Goal: Task Accomplishment & Management: Manage account settings

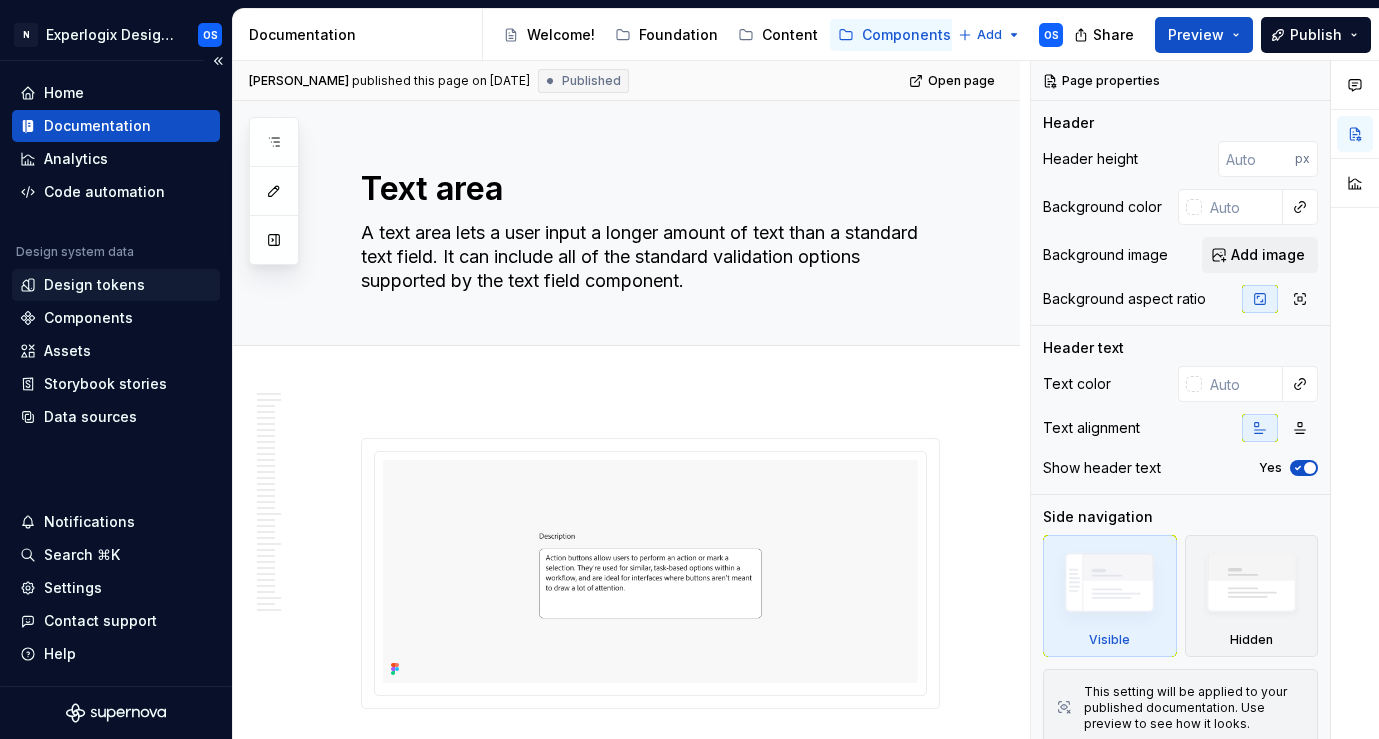
click at [106, 280] on div "Design tokens" at bounding box center [94, 285] width 101 height 20
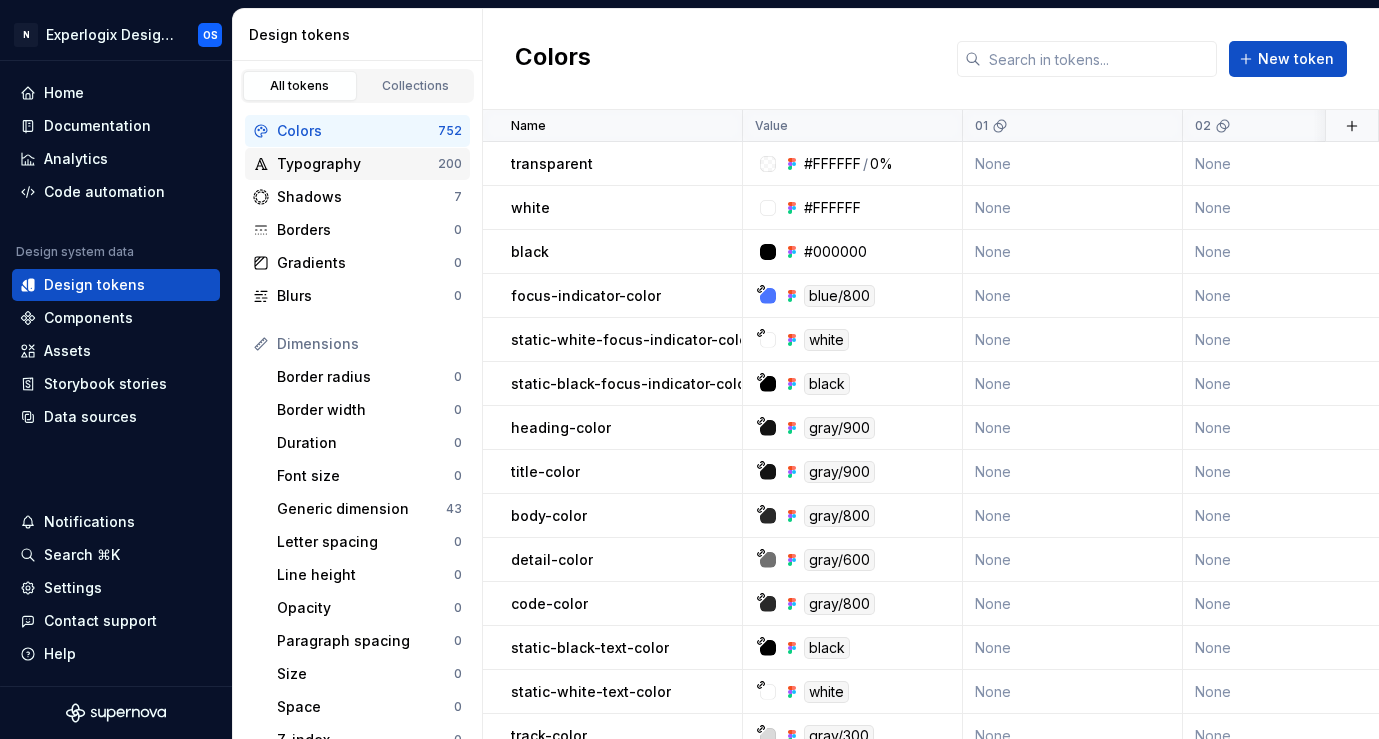
click at [297, 169] on div "Typography" at bounding box center [357, 164] width 161 height 20
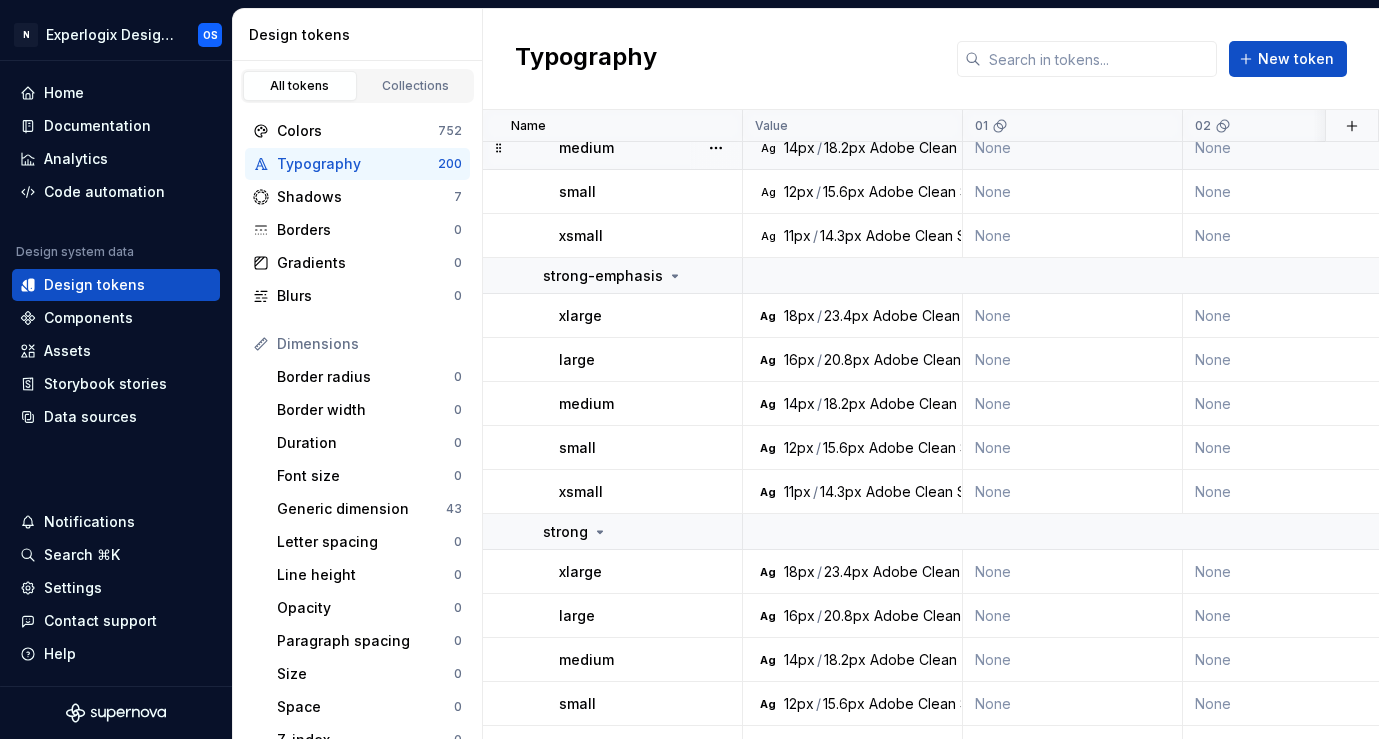
scroll to position [202, 0]
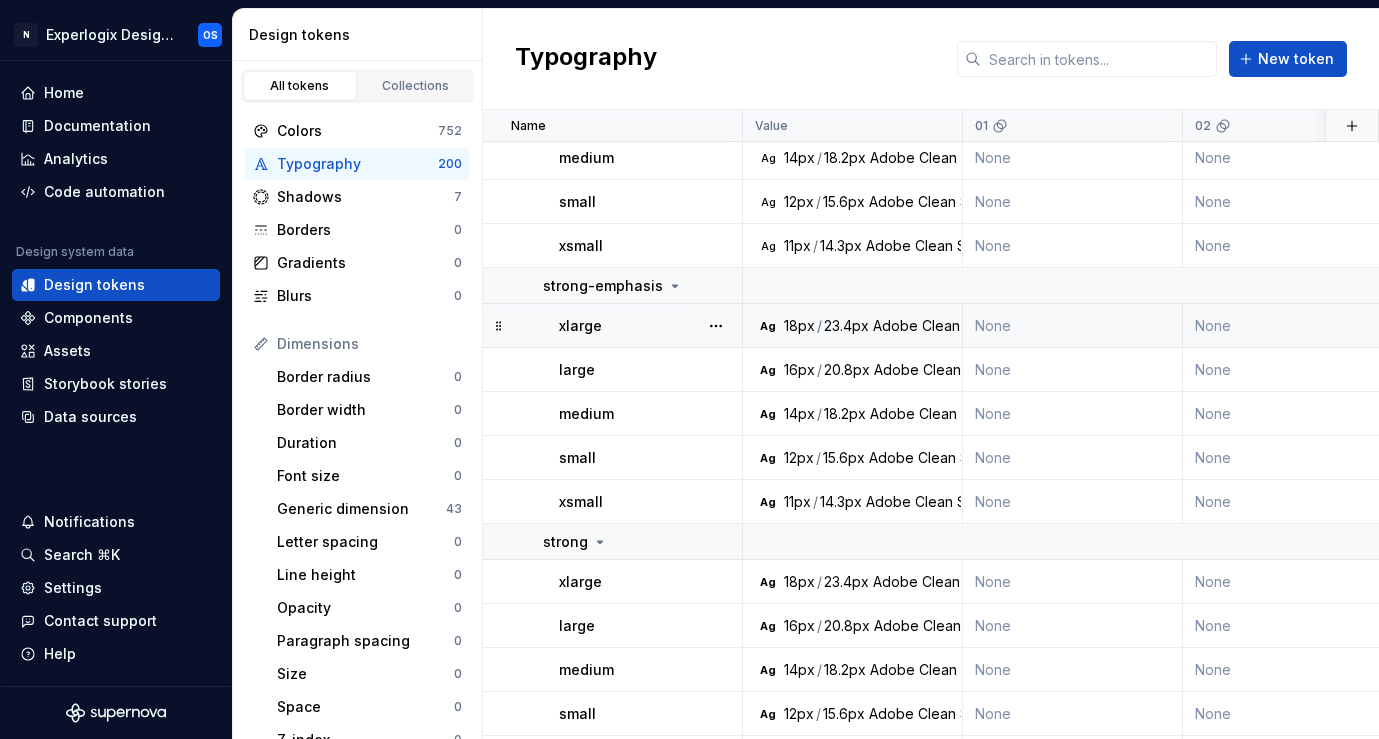
click at [856, 325] on div "23.4px" at bounding box center [846, 326] width 45 height 20
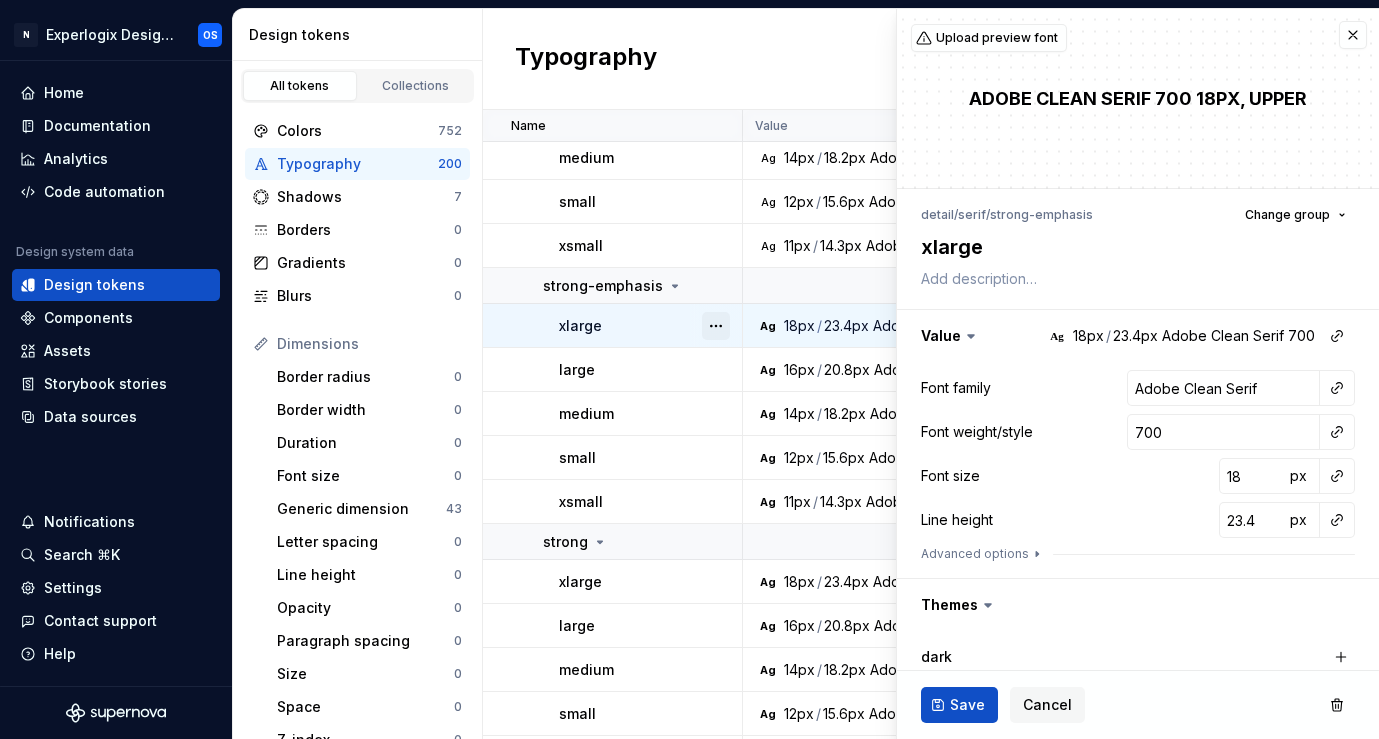
type textarea "*"
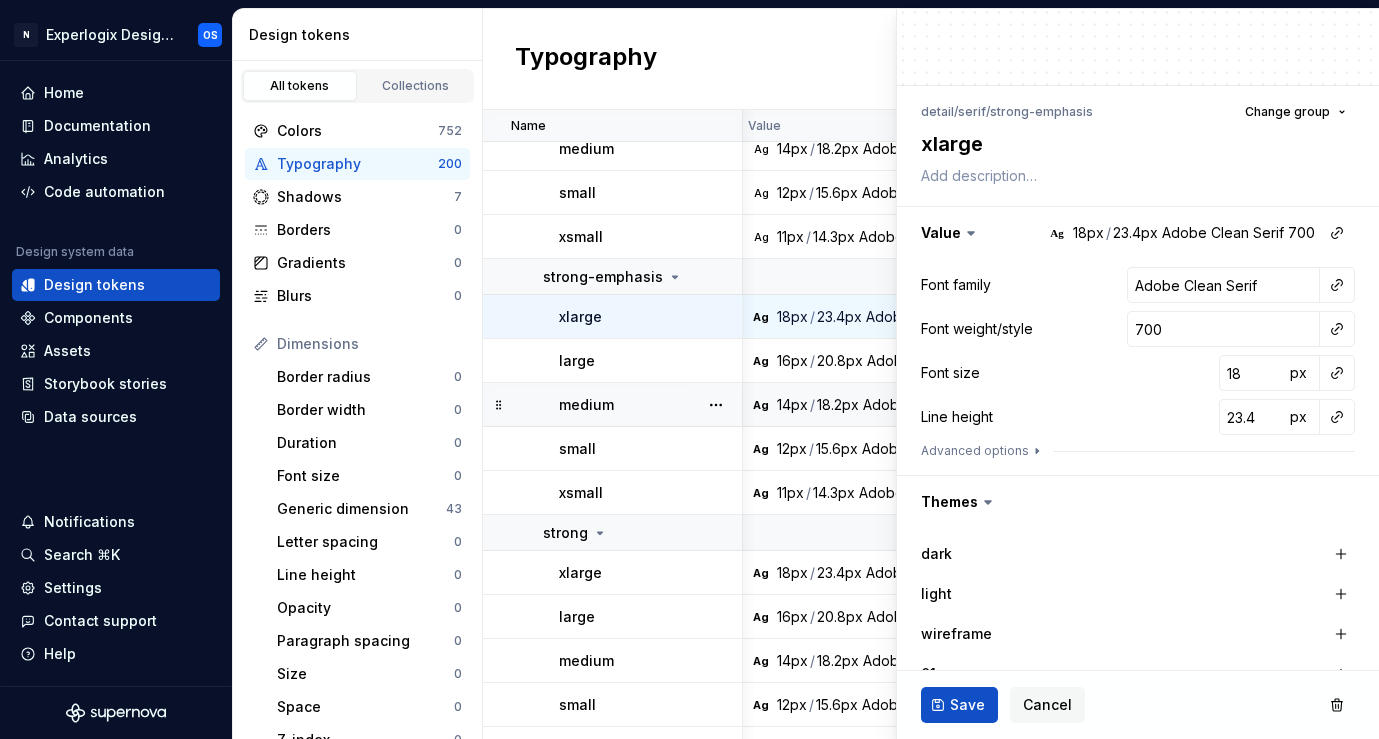
scroll to position [212, 7]
click at [1044, 694] on button "Cancel" at bounding box center [1047, 705] width 75 height 36
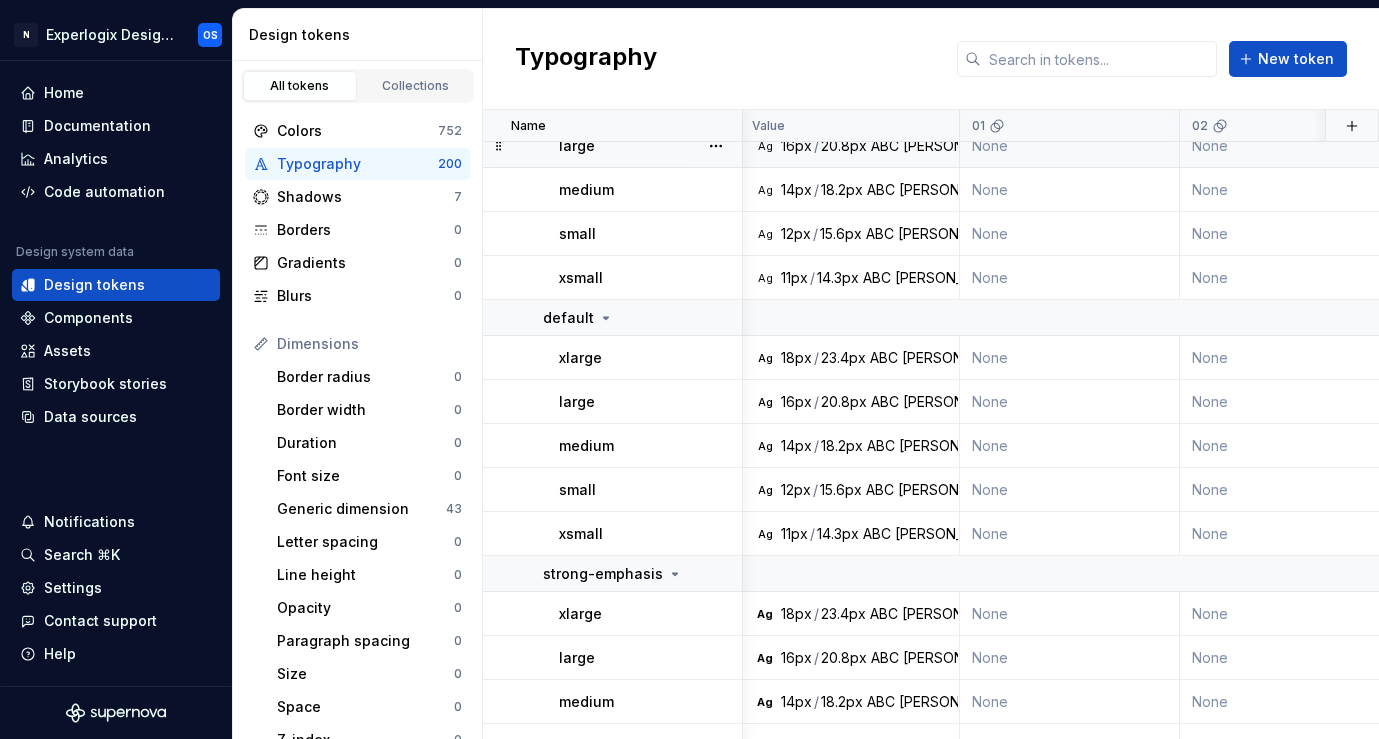
scroll to position [1469, 3]
